Goal: Task Accomplishment & Management: Use online tool/utility

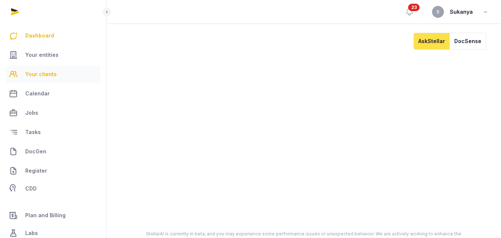
click at [59, 76] on link "Your clients" at bounding box center [53, 74] width 95 height 18
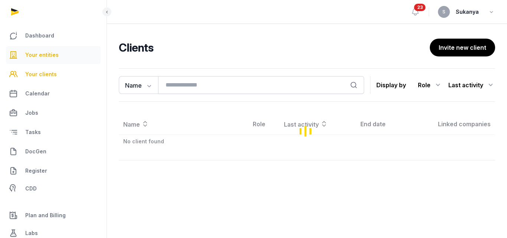
click at [49, 57] on span "Your entities" at bounding box center [41, 54] width 33 height 9
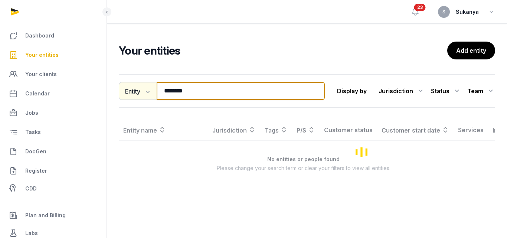
drag, startPoint x: 200, startPoint y: 95, endPoint x: 137, endPoint y: 95, distance: 63.0
click at [137, 95] on div "Entity Entity People Tags Services ******** Search" at bounding box center [222, 91] width 206 height 18
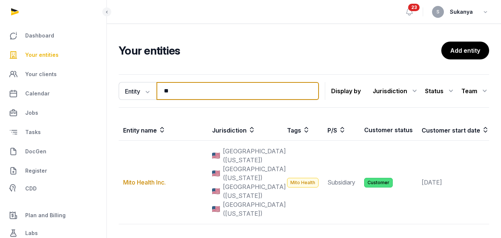
type input "*"
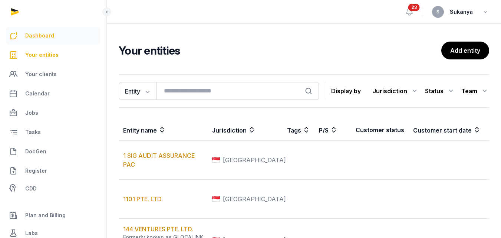
click at [65, 39] on link "Dashboard" at bounding box center [53, 36] width 95 height 18
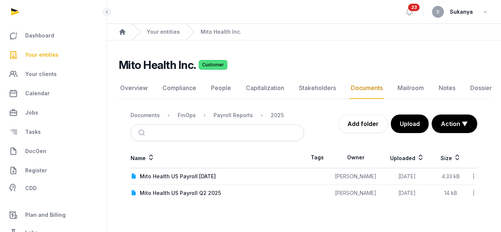
scroll to position [6, 0]
click at [271, 112] on div "2025" at bounding box center [277, 115] width 13 height 7
click at [233, 112] on div "Payroll Reports" at bounding box center [233, 115] width 39 height 7
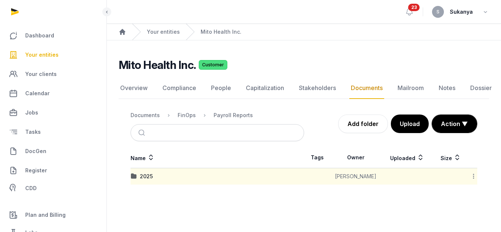
click at [472, 172] on icon at bounding box center [473, 176] width 7 height 8
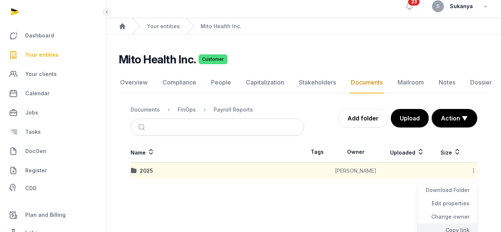
click at [447, 226] on div "Copy link" at bounding box center [447, 230] width 59 height 13
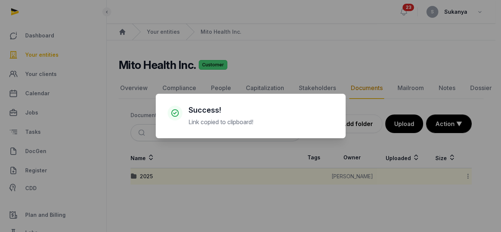
scroll to position [0, 0]
